Goal: Task Accomplishment & Management: Manage account settings

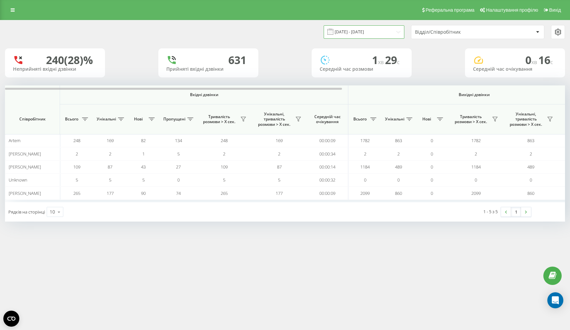
click at [379, 35] on input "[DATE] - [DATE]" at bounding box center [364, 31] width 81 height 13
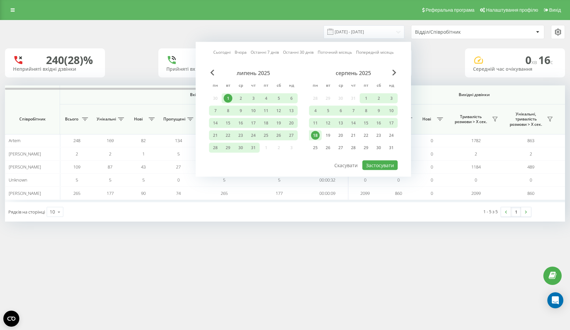
click at [314, 140] on div "18" at bounding box center [315, 135] width 9 height 9
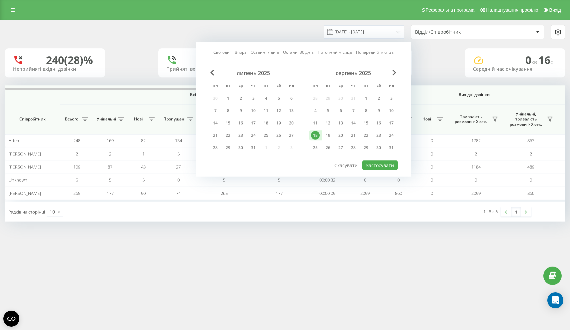
click at [314, 140] on div "18" at bounding box center [315, 135] width 9 height 9
click at [329, 140] on div "19" at bounding box center [328, 135] width 9 height 9
click at [369, 170] on button "Застосувати" at bounding box center [379, 165] width 35 height 10
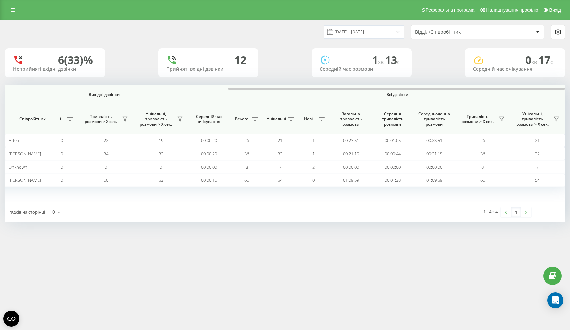
click at [356, 30] on div "[DATE] - [DATE] Відділ/Співробітник" at bounding box center [285, 31] width 570 height 23
click at [362, 38] on input "[DATE] - [DATE]" at bounding box center [364, 31] width 81 height 13
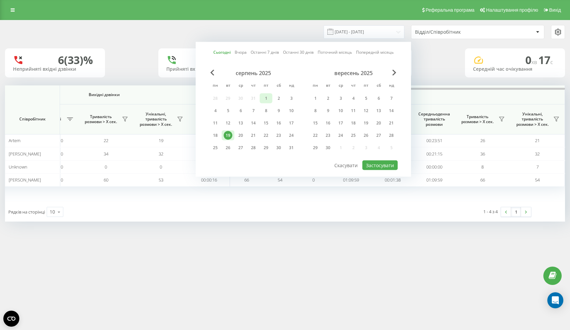
click at [265, 103] on div "1" at bounding box center [266, 98] width 9 height 9
click at [226, 140] on div "19" at bounding box center [228, 135] width 9 height 9
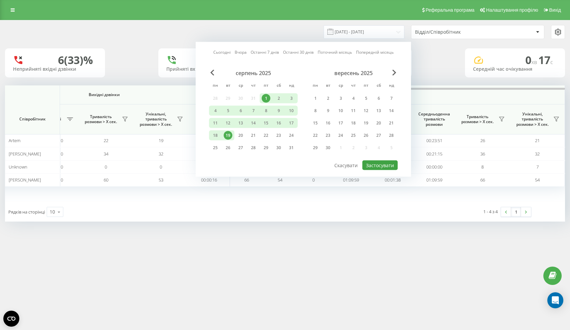
click at [382, 169] on button "Застосувати" at bounding box center [379, 165] width 35 height 10
type input "[DATE] - [DATE]"
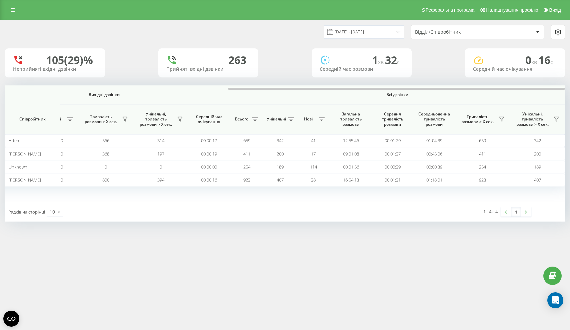
click at [378, 8] on div "Реферальна програма Налаштування профілю Вихід" at bounding box center [285, 10] width 570 height 20
click at [434, 13] on span "Реферальна програма" at bounding box center [450, 9] width 49 height 5
click at [395, 38] on input "[DATE] - [DATE]" at bounding box center [364, 31] width 81 height 13
click at [416, 66] on div "105 (29)% Неприйняті вхідні дзвінки [GEOGRAPHIC_DATA] вхідні дзвінки 1 хв 32 c …" at bounding box center [285, 62] width 560 height 29
